Goal: Transaction & Acquisition: Purchase product/service

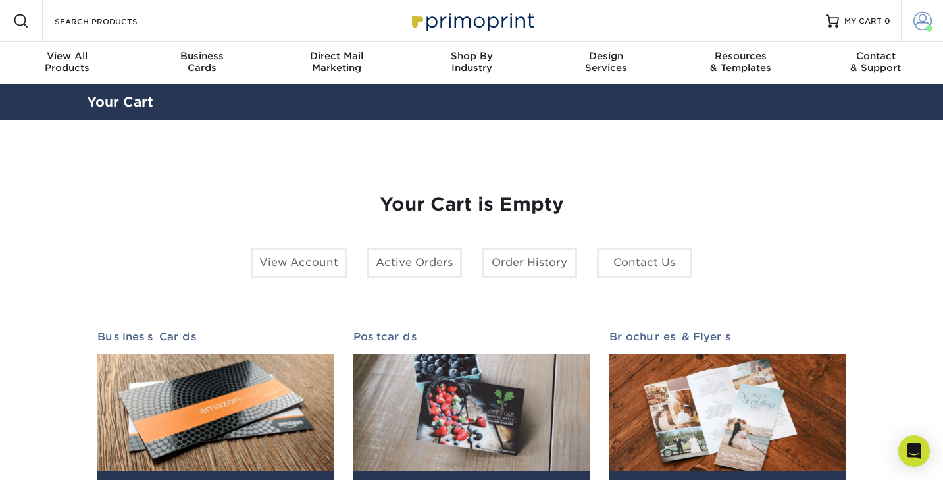
click at [922, 29] on span at bounding box center [922, 21] width 18 height 18
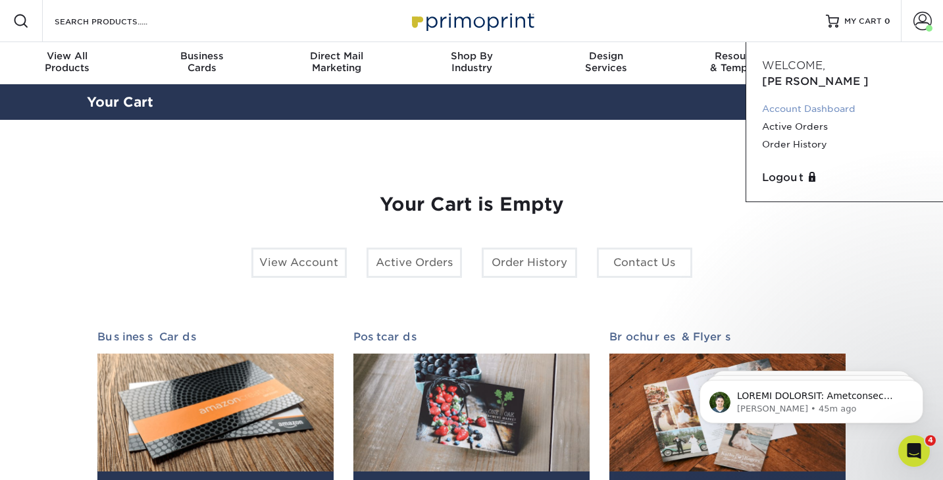
click at [822, 100] on link "Account Dashboard" at bounding box center [844, 109] width 165 height 18
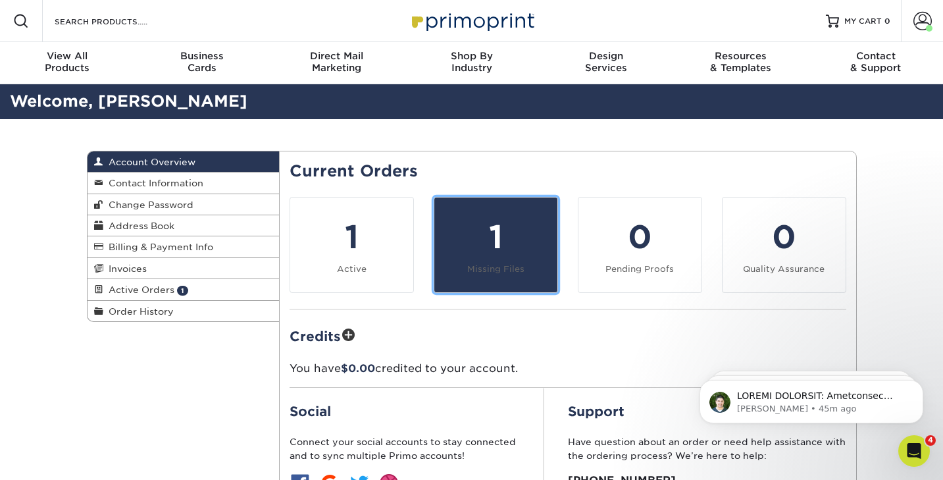
click at [482, 270] on small "Missing Files" at bounding box center [495, 269] width 57 height 10
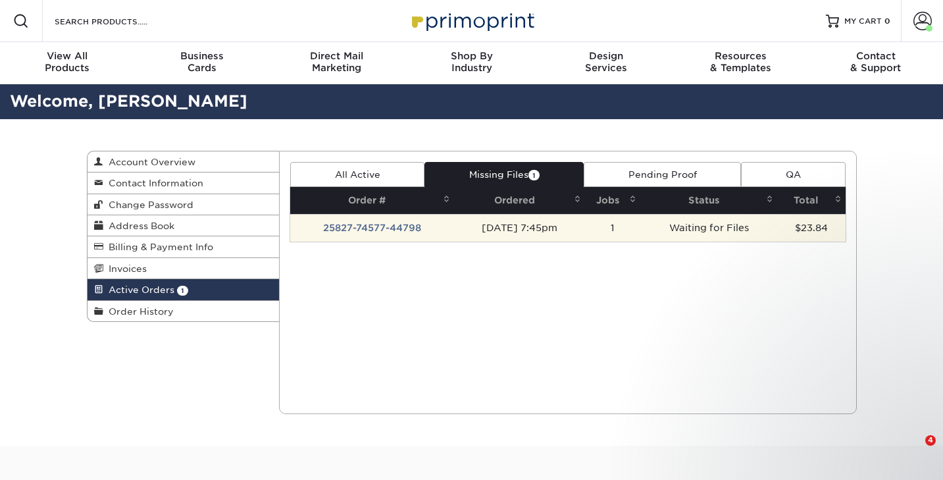
click at [514, 226] on td "08/27/2025 7:45pm" at bounding box center [519, 228] width 131 height 28
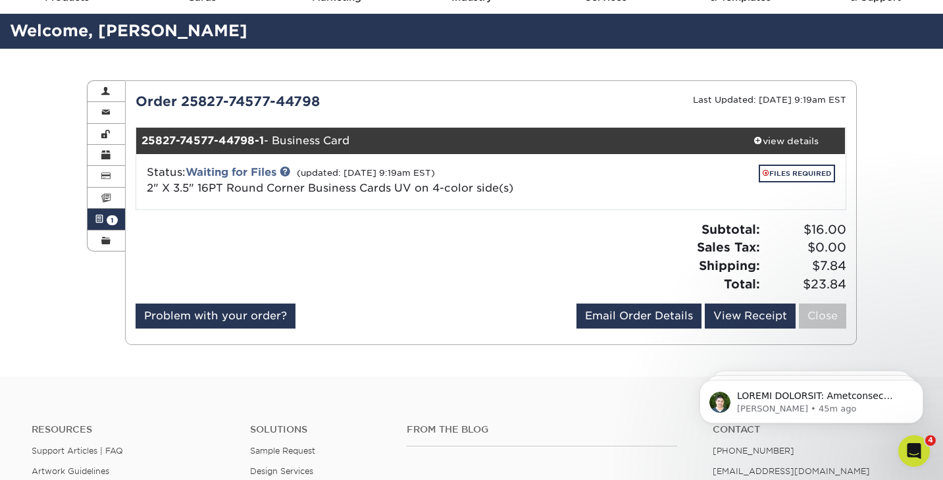
scroll to position [57, 0]
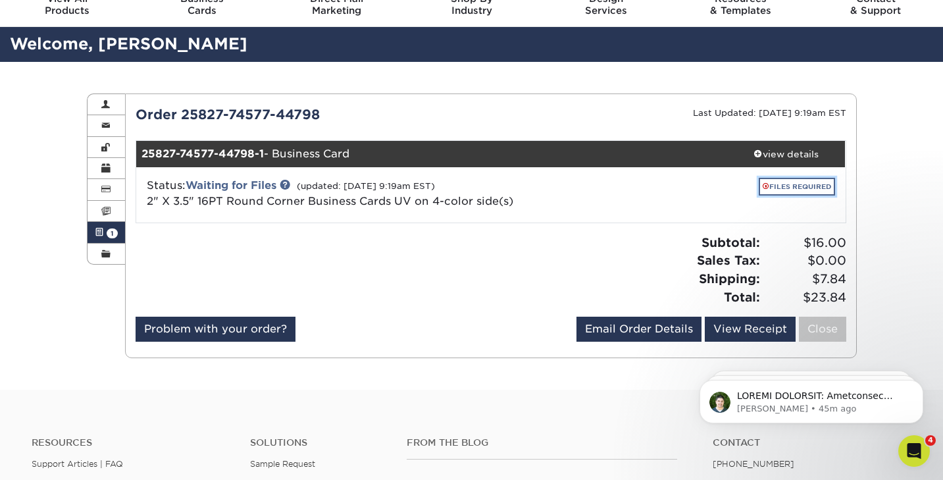
click at [781, 187] on link "FILES REQUIRED" at bounding box center [796, 187] width 76 height 18
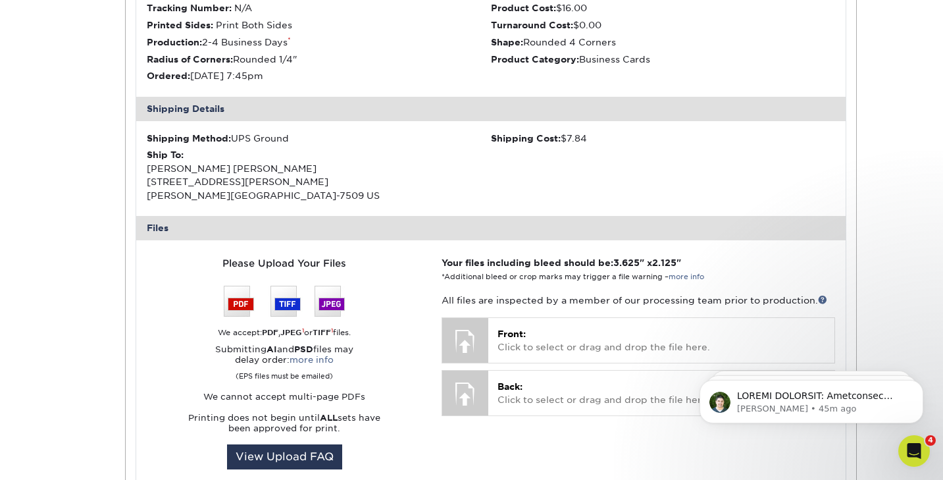
scroll to position [331, 0]
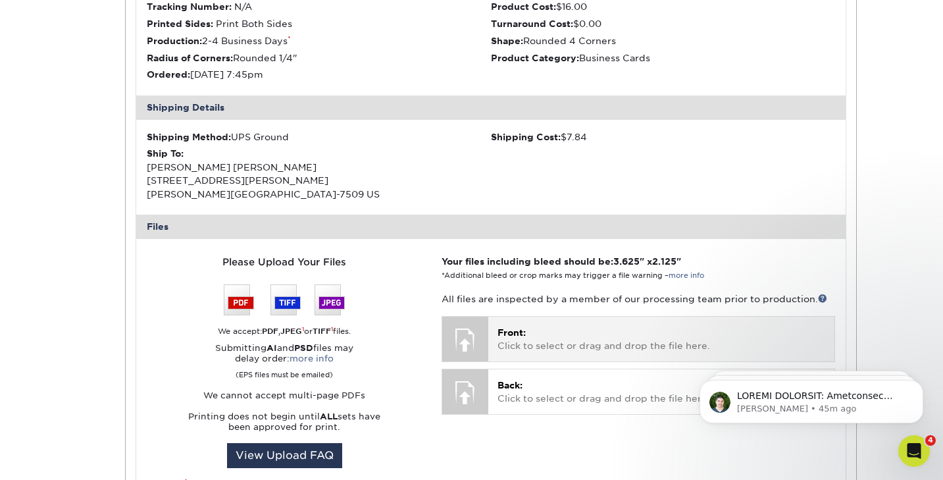
click at [470, 331] on div at bounding box center [465, 339] width 46 height 46
click at [524, 338] on p "Front: Click to select or drag and drop the file here." at bounding box center [660, 339] width 327 height 27
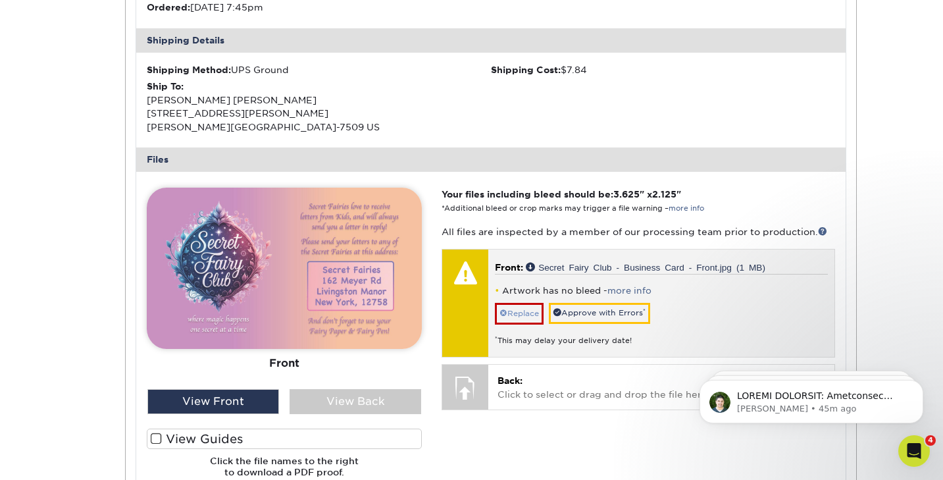
scroll to position [399, 0]
click at [610, 311] on link "Approve with Errors *" at bounding box center [599, 312] width 101 height 20
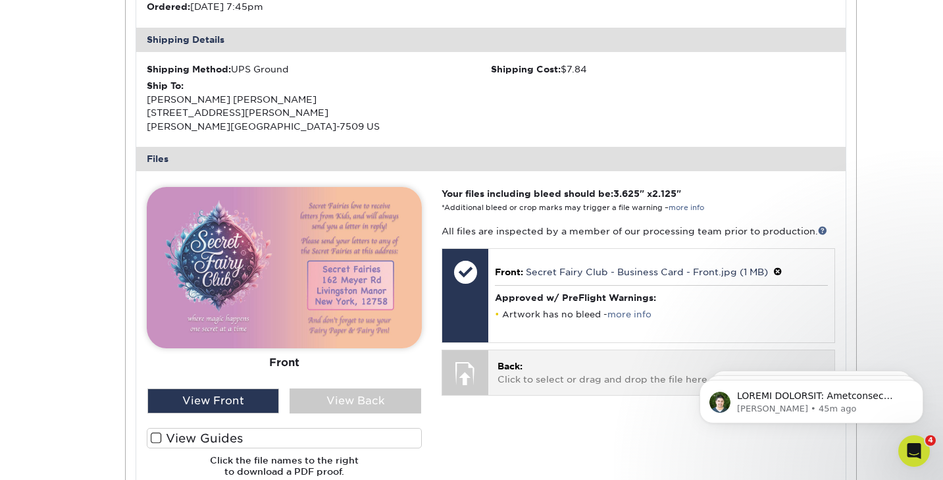
click at [514, 371] on p "Back: Click to select or drag and drop the file here." at bounding box center [660, 372] width 327 height 27
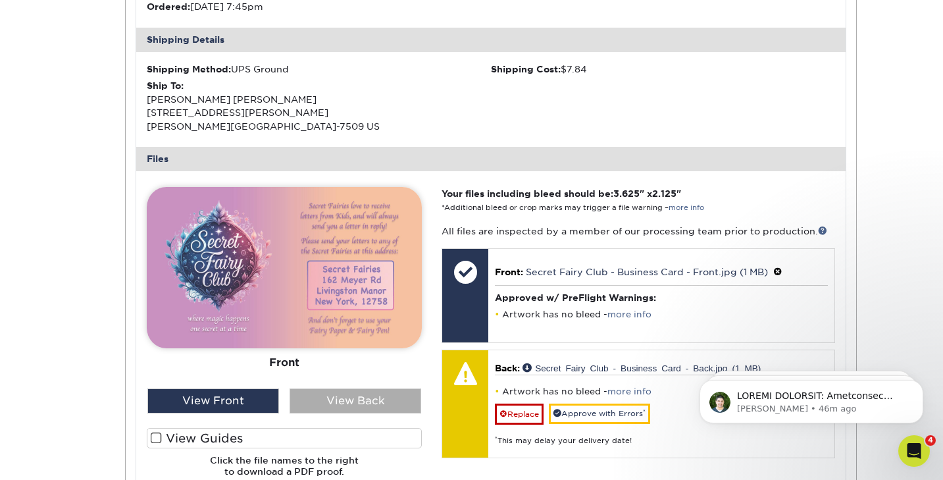
click at [356, 398] on div "View Back" at bounding box center [355, 400] width 132 height 25
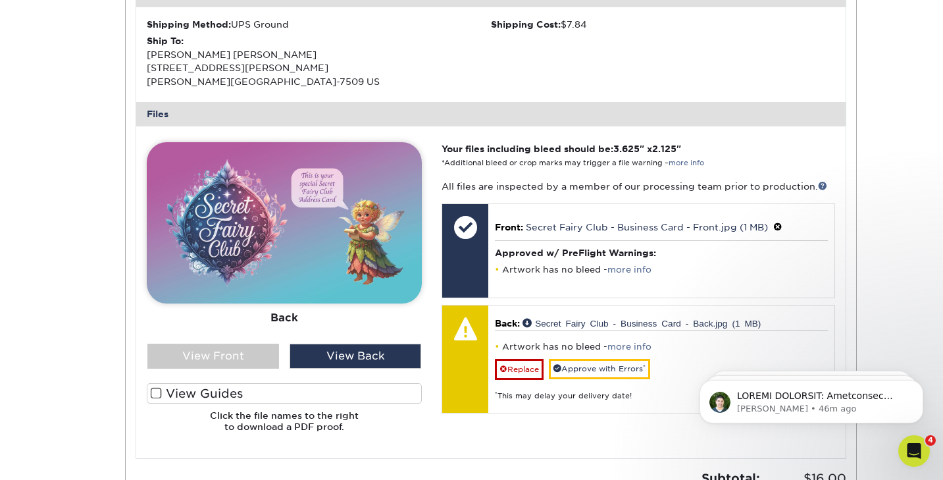
scroll to position [441, 0]
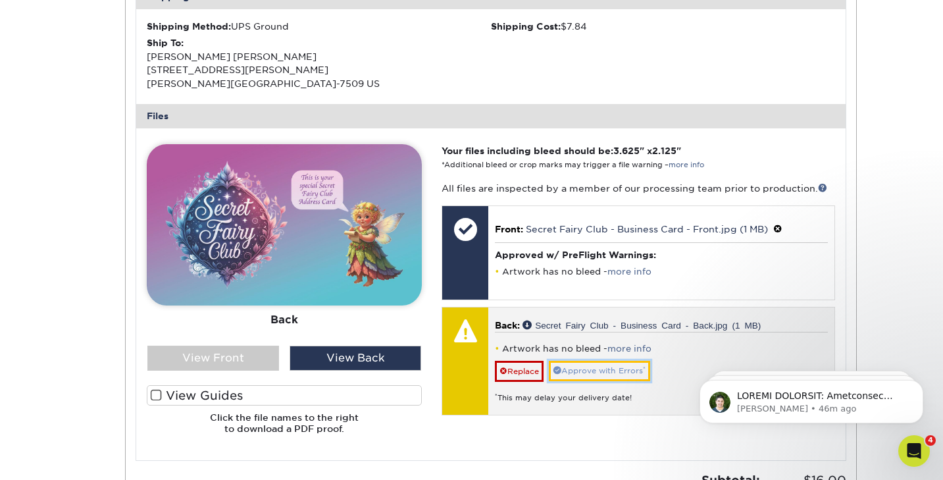
click at [602, 370] on link "Approve with Errors *" at bounding box center [599, 370] width 101 height 20
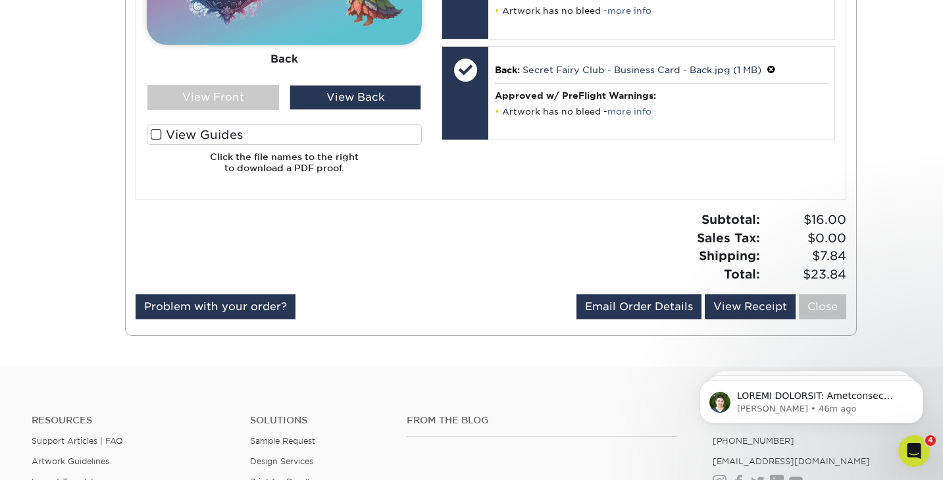
scroll to position [706, 0]
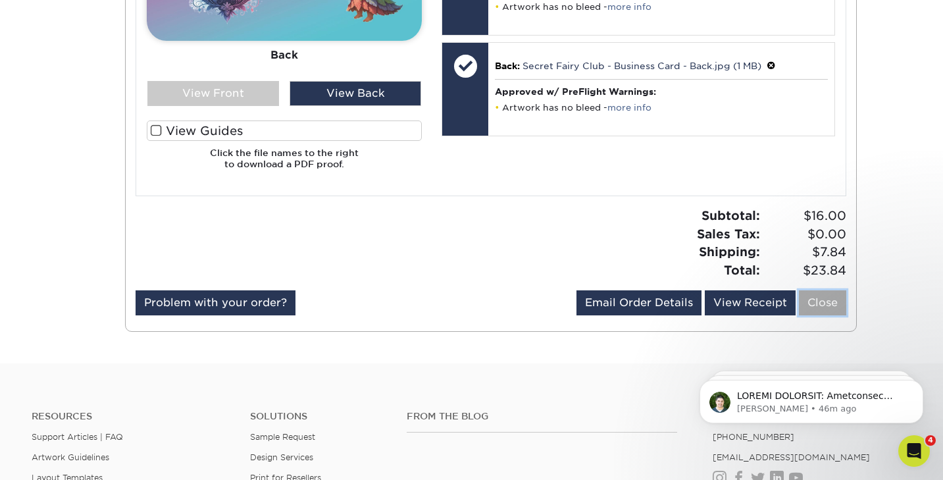
click at [824, 302] on link "Close" at bounding box center [822, 302] width 47 height 25
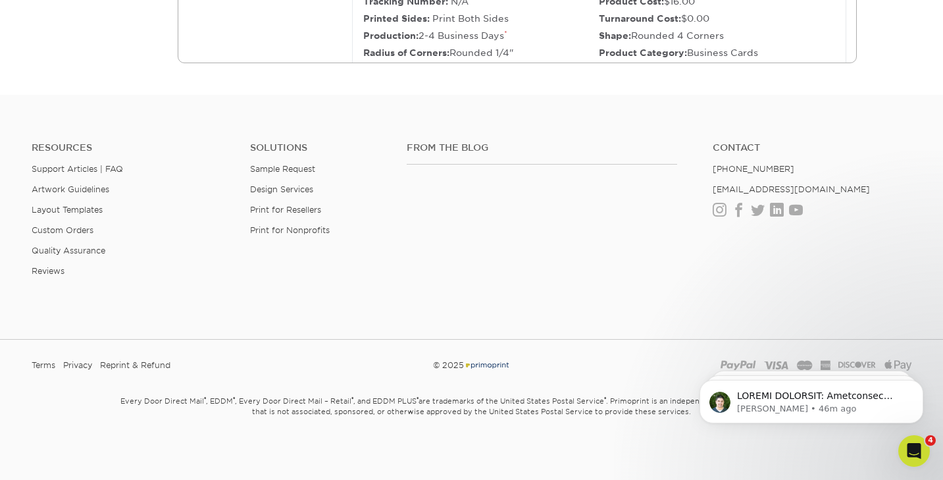
scroll to position [0, 0]
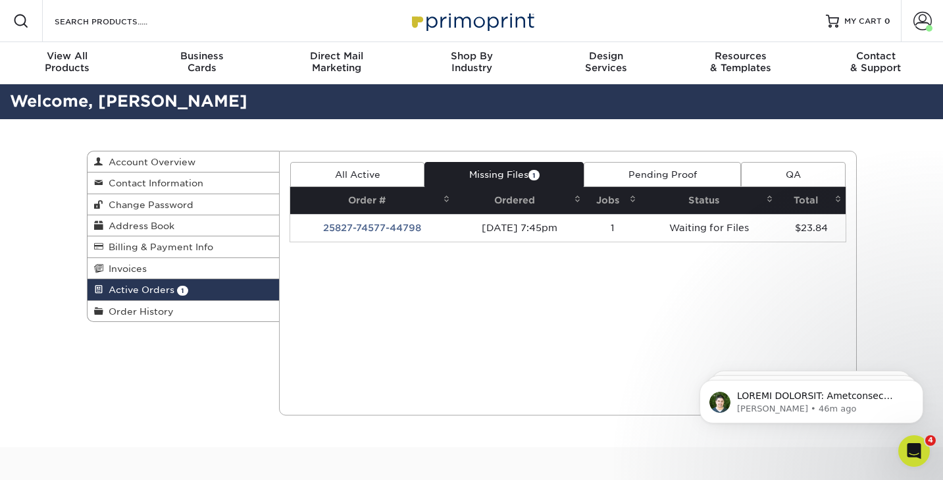
click at [360, 175] on link "All Active" at bounding box center [357, 174] width 134 height 25
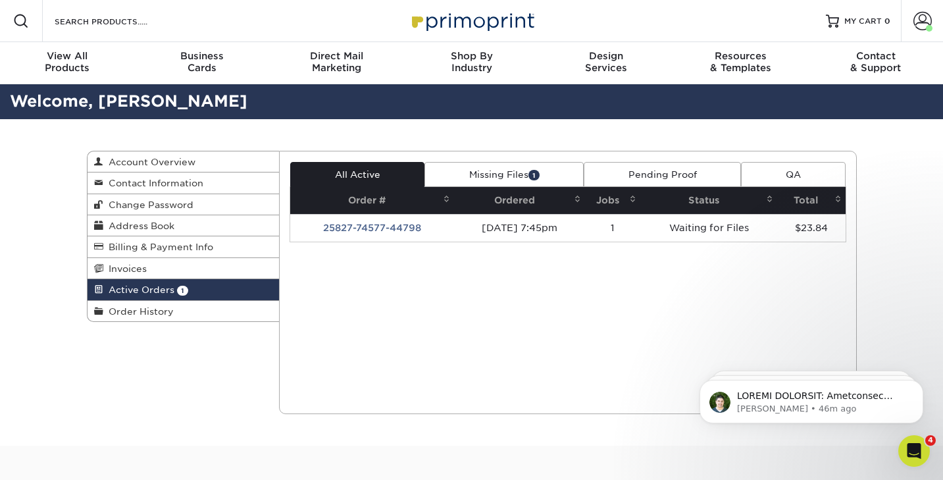
click at [475, 177] on link "Missing Files 1" at bounding box center [503, 174] width 159 height 25
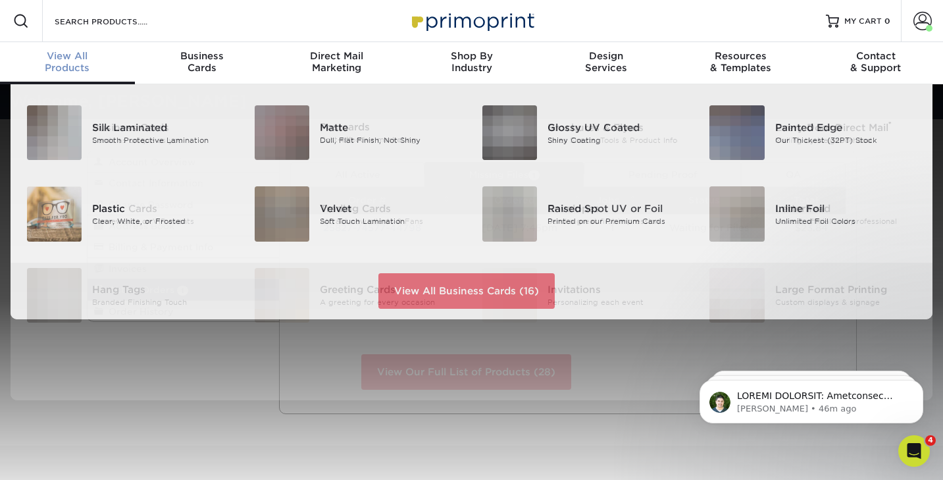
click at [66, 60] on span "View All" at bounding box center [67, 56] width 135 height 12
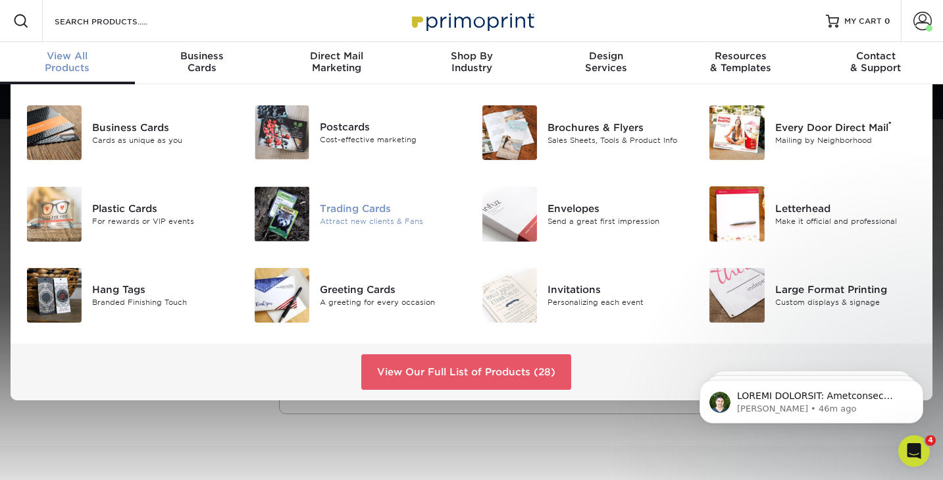
click at [337, 209] on div "Trading Cards" at bounding box center [391, 208] width 142 height 14
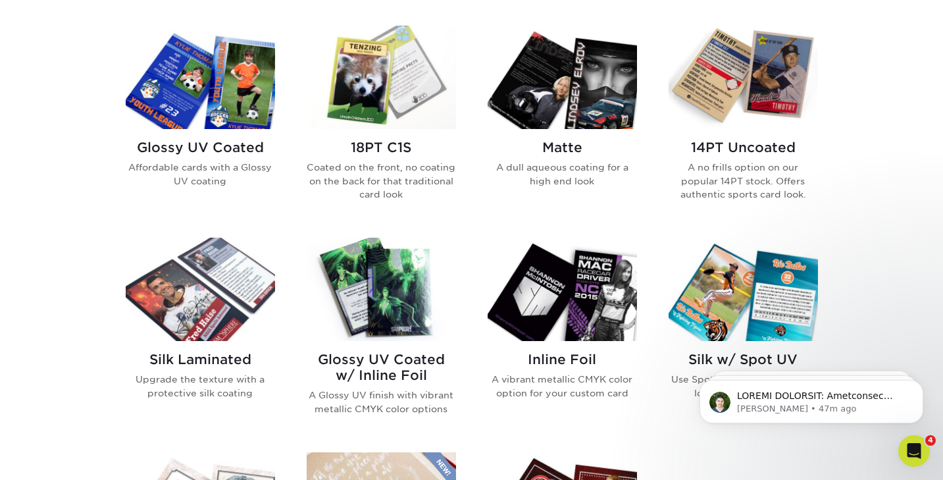
scroll to position [639, 0]
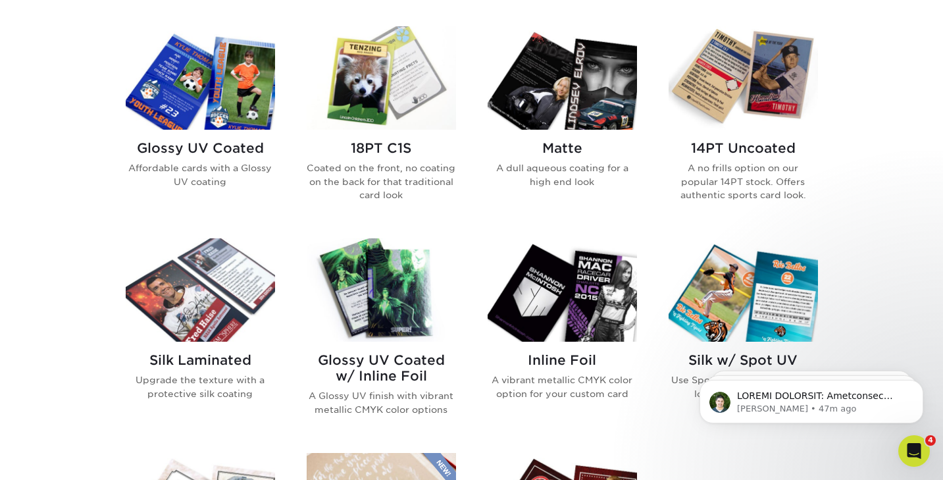
click at [372, 95] on img at bounding box center [381, 77] width 149 height 103
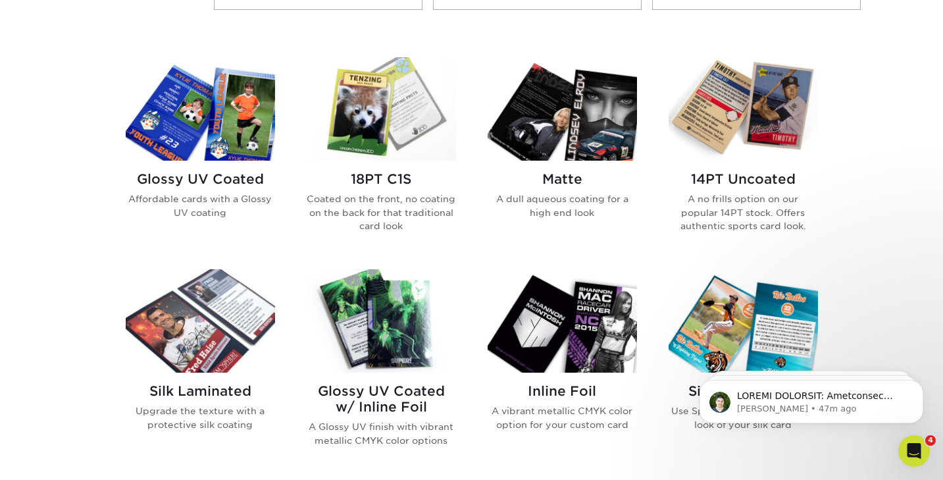
scroll to position [580, 0]
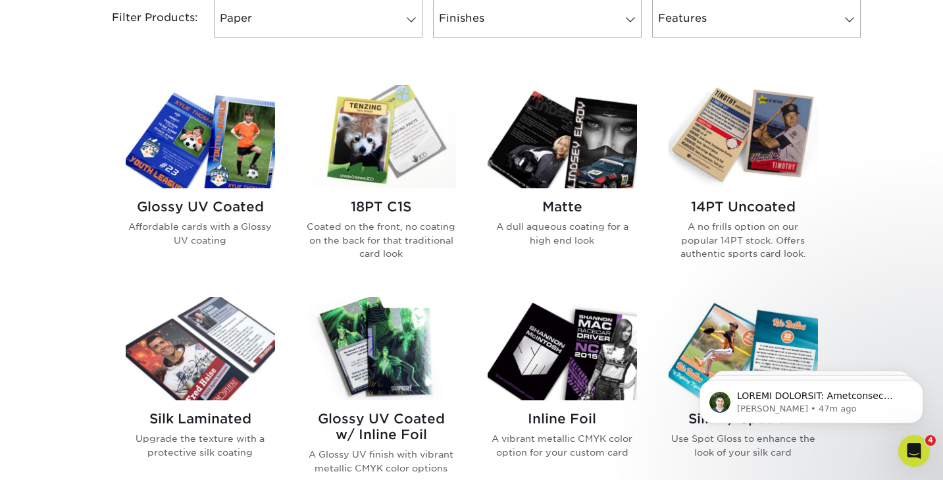
click at [204, 176] on img at bounding box center [200, 136] width 149 height 103
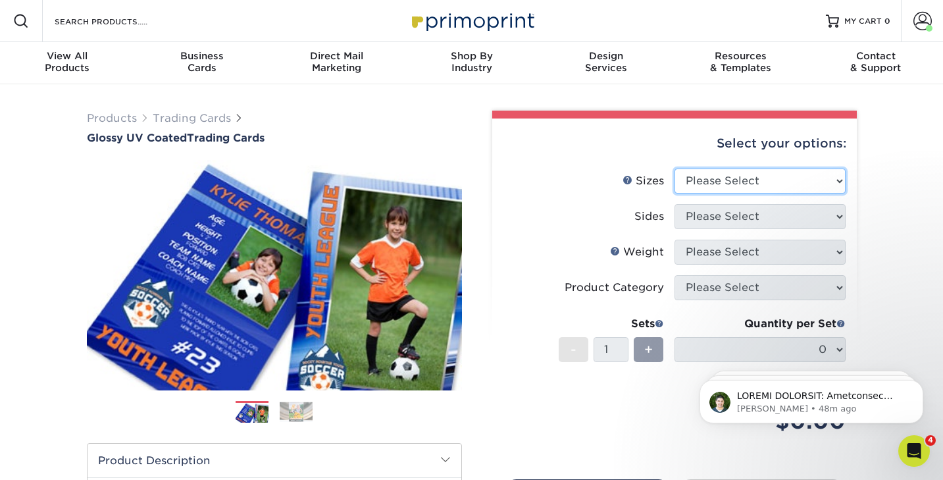
click at [703, 186] on select "Please Select 2.5" x 3.5"" at bounding box center [759, 180] width 171 height 25
select select "2.50x3.50"
click at [674, 168] on select "Please Select 2.5" x 3.5"" at bounding box center [759, 180] width 171 height 25
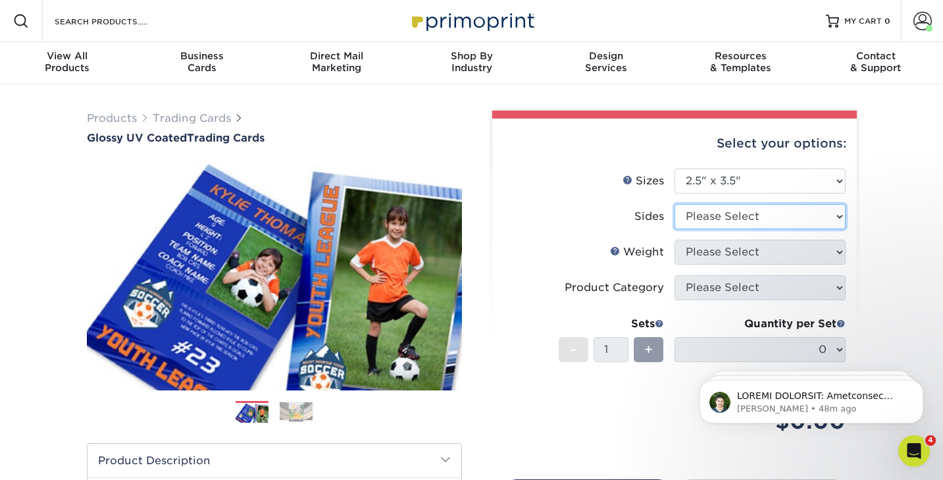
click at [696, 215] on select "Please Select Print Both Sides Print Front Only" at bounding box center [759, 216] width 171 height 25
select select "13abbda7-1d64-4f25-8bb2-c179b224825d"
click at [674, 204] on select "Please Select Print Both Sides Print Front Only" at bounding box center [759, 216] width 171 height 25
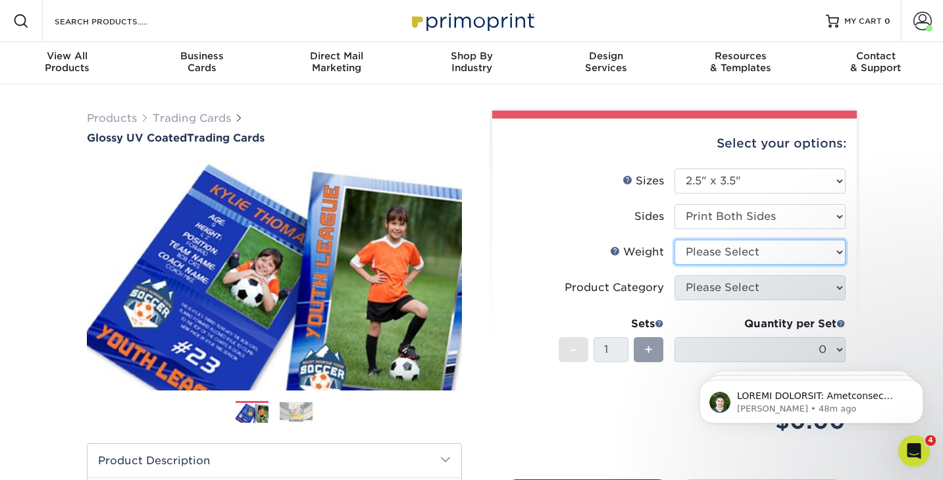
click at [690, 251] on select "Please Select 16PT 14PT 18PT C1S" at bounding box center [759, 251] width 171 height 25
click at [674, 239] on select "Please Select 16PT 14PT 18PT C1S" at bounding box center [759, 251] width 171 height 25
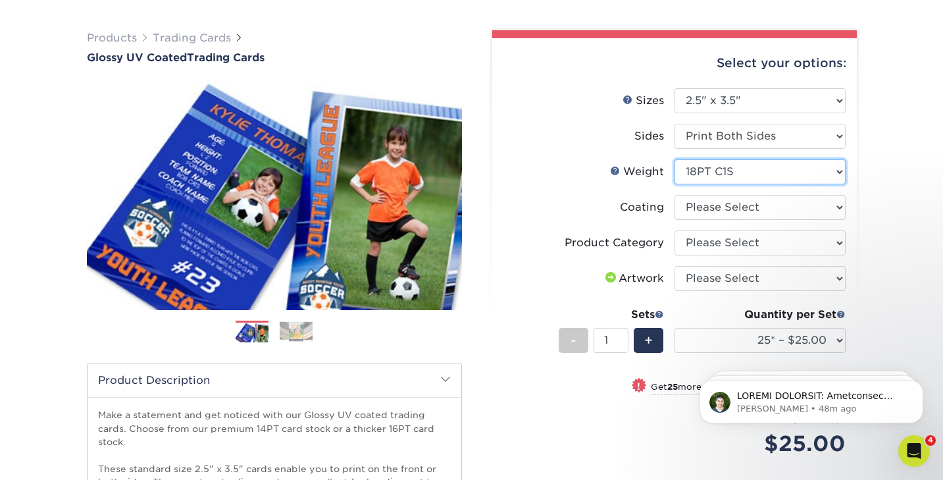
scroll to position [91, 0]
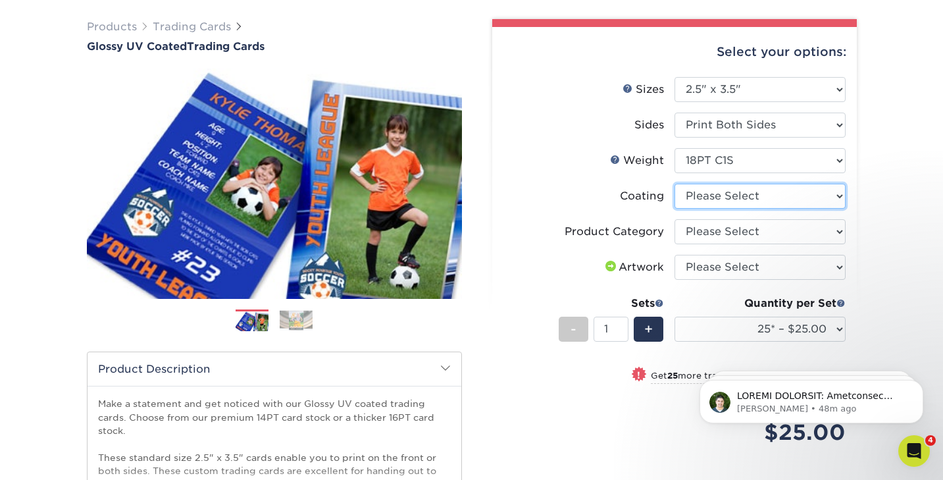
click at [695, 192] on select at bounding box center [759, 196] width 171 height 25
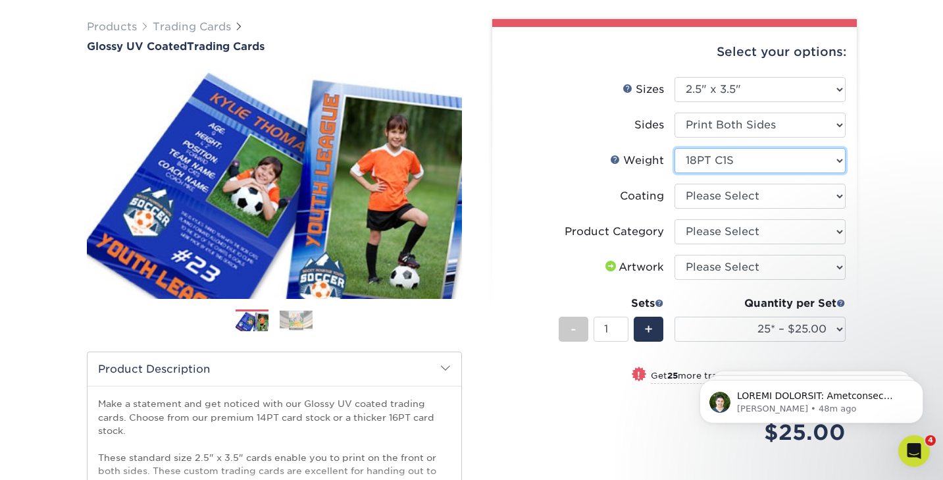
click at [708, 163] on select "Please Select 16PT 14PT 18PT C1S" at bounding box center [759, 160] width 171 height 25
select select "16PT"
click at [674, 148] on select "Please Select 16PT 14PT 18PT C1S" at bounding box center [759, 160] width 171 height 25
select select
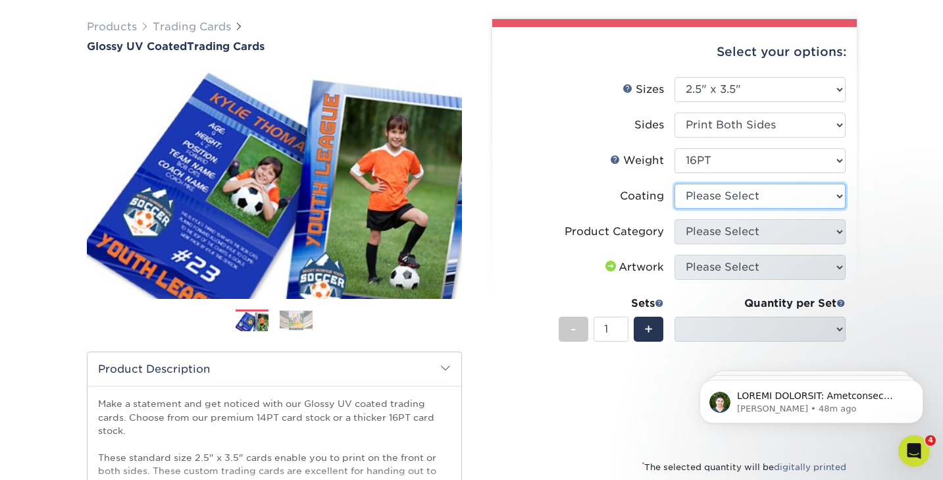
click at [710, 193] on select at bounding box center [759, 196] width 171 height 25
select select "ae367451-b2b8-45df-a344-0f05b6a12993"
click at [674, 184] on select at bounding box center [759, 196] width 171 height 25
select select "-1"
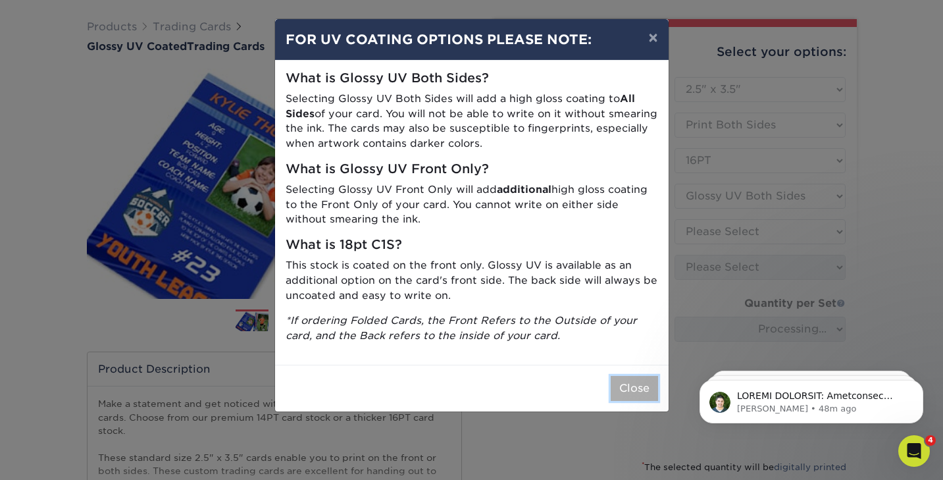
click at [626, 385] on button "Close" at bounding box center [633, 388] width 47 height 25
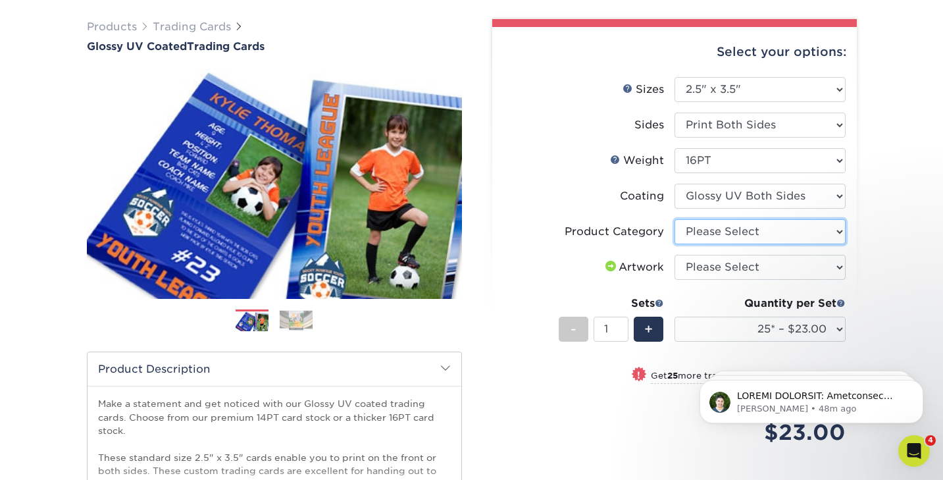
click at [721, 231] on select "Please Select Trading Cards" at bounding box center [759, 231] width 171 height 25
select select "c2f9bce9-36c2-409d-b101-c29d9d031e18"
click at [674, 219] on select "Please Select Trading Cards" at bounding box center [759, 231] width 171 height 25
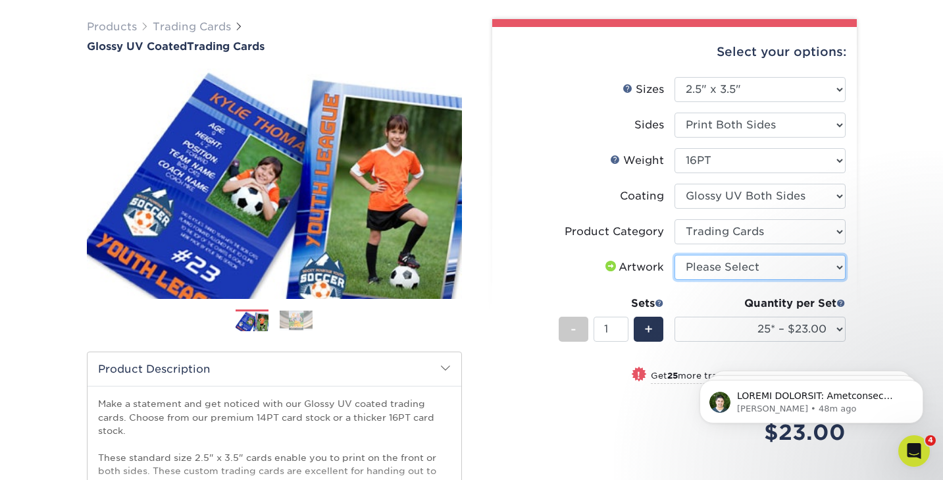
click at [708, 267] on select "Please Select I will upload files I need a design - $100" at bounding box center [759, 267] width 171 height 25
select select "upload"
click at [674, 255] on select "Please Select I will upload files I need a design - $100" at bounding box center [759, 267] width 171 height 25
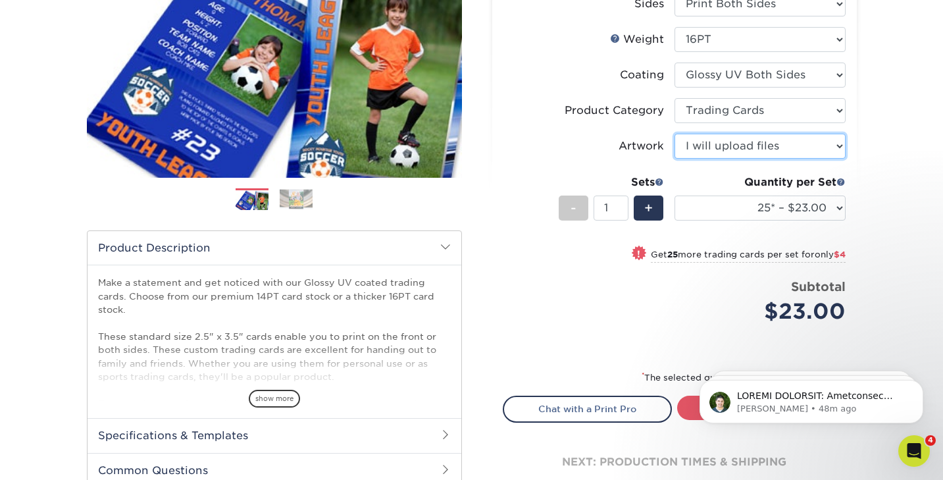
scroll to position [224, 0]
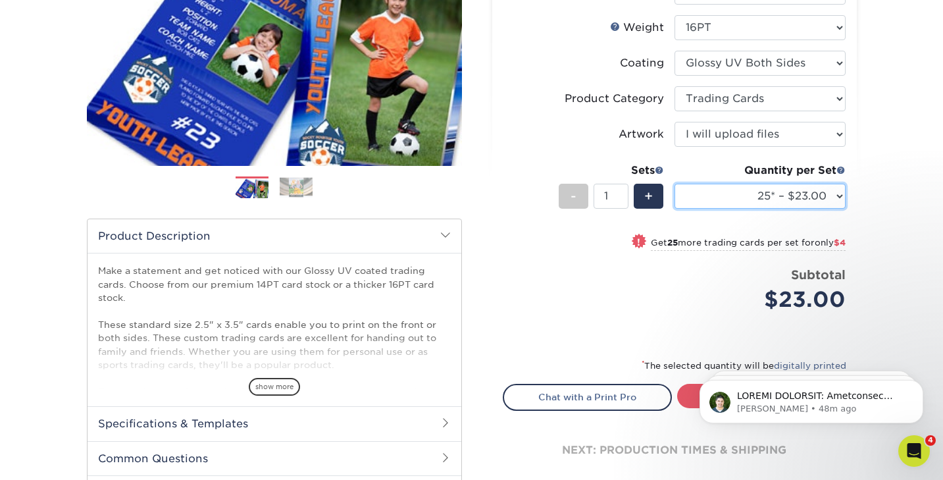
click at [758, 195] on select "25* – $23.00 50* – $27.00 75* – $33.00 100* – $37.00 250* – $47.00 500 – $58.00…" at bounding box center [759, 196] width 171 height 25
click at [713, 199] on select "25* – $23.00 50* – $27.00 75* – $33.00 100* – $37.00 250* – $47.00 500 – $58.00…" at bounding box center [759, 196] width 171 height 25
select select "50* – $27.00"
click at [674, 184] on select "25* – $23.00 50* – $27.00 75* – $33.00 100* – $37.00 250* – $47.00 500 – $58.00…" at bounding box center [759, 196] width 171 height 25
